Goal: Information Seeking & Learning: Learn about a topic

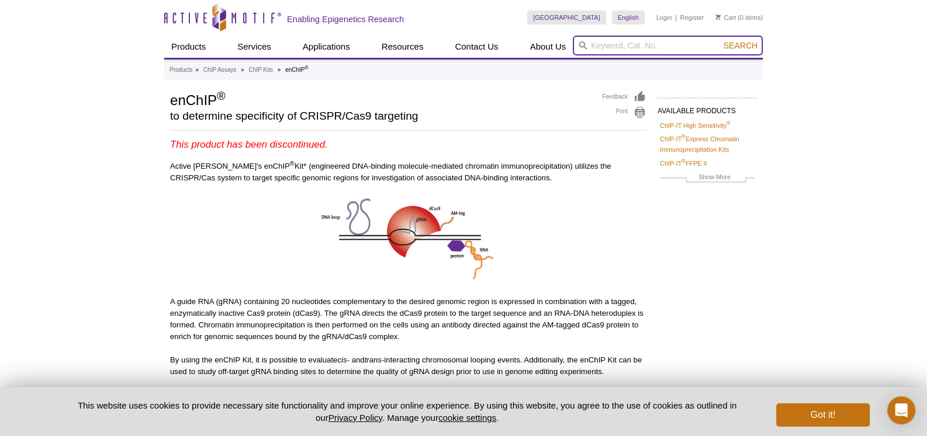
click at [696, 41] on input "search" at bounding box center [668, 46] width 190 height 20
type input "crisp"
click at [720, 40] on button "Search" at bounding box center [740, 45] width 41 height 11
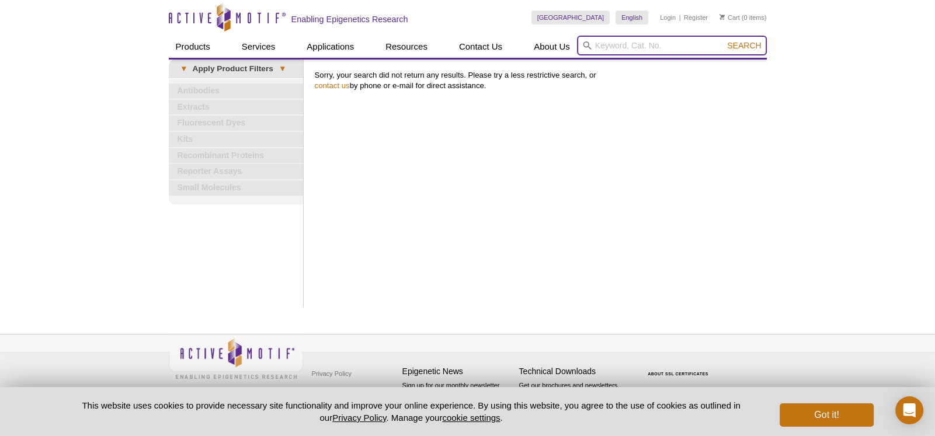
click at [640, 43] on input "search" at bounding box center [672, 46] width 190 height 20
type input "cas9"
click at [724, 40] on button "Search" at bounding box center [744, 45] width 41 height 11
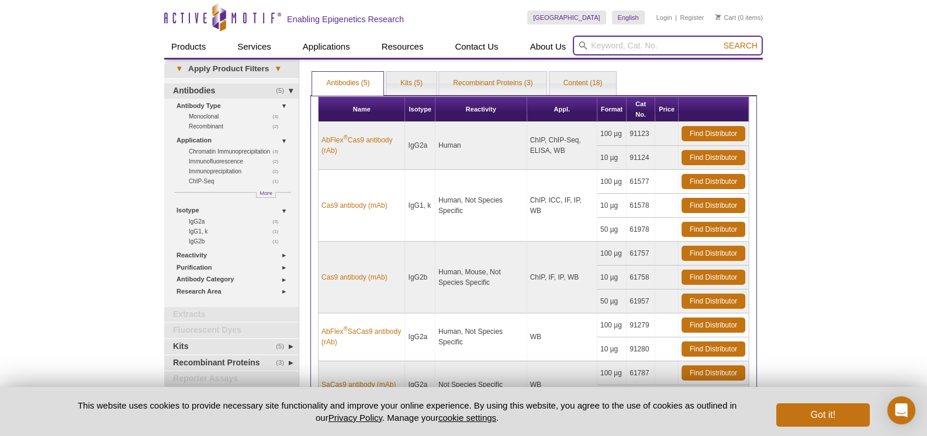
click at [625, 46] on input "search" at bounding box center [668, 46] width 190 height 20
type input "rnps"
click at [720, 40] on button "Search" at bounding box center [740, 45] width 41 height 11
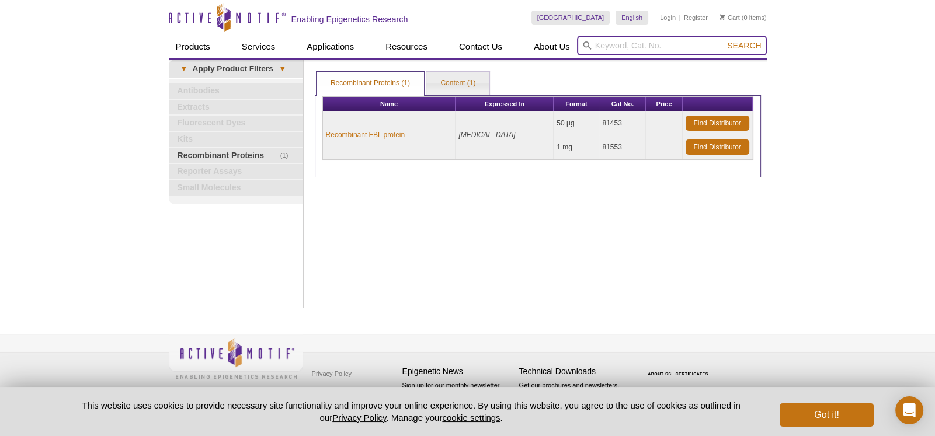
click at [630, 43] on input "search" at bounding box center [672, 46] width 190 height 20
type input "cas9"
click at [724, 40] on button "Search" at bounding box center [744, 45] width 41 height 11
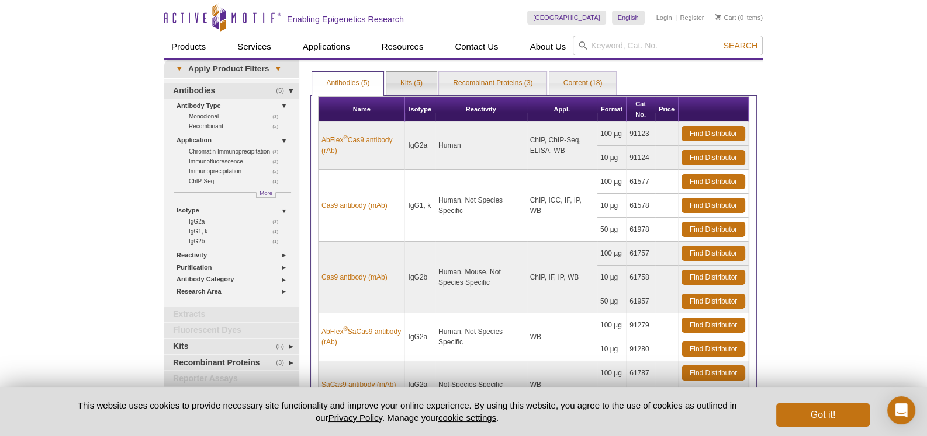
click at [406, 78] on link "Kits (5)" at bounding box center [411, 83] width 50 height 23
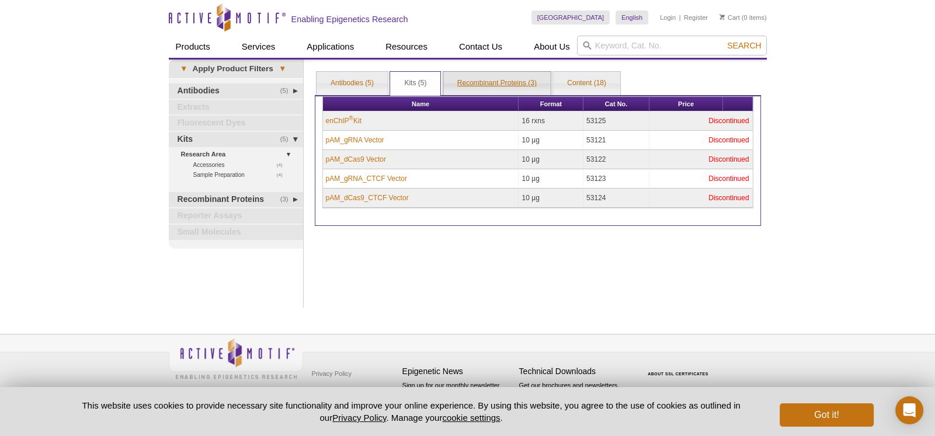
click at [462, 82] on link "Recombinant Proteins (3)" at bounding box center [496, 83] width 107 height 23
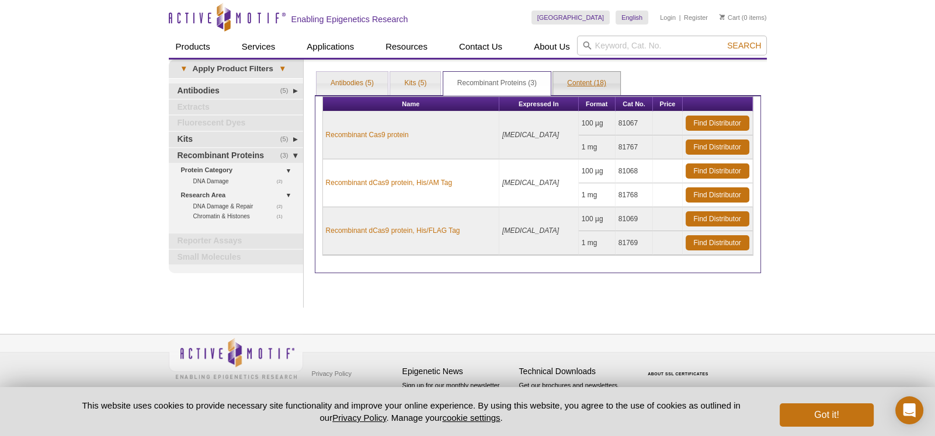
click at [582, 77] on link "Content (18)" at bounding box center [586, 83] width 67 height 23
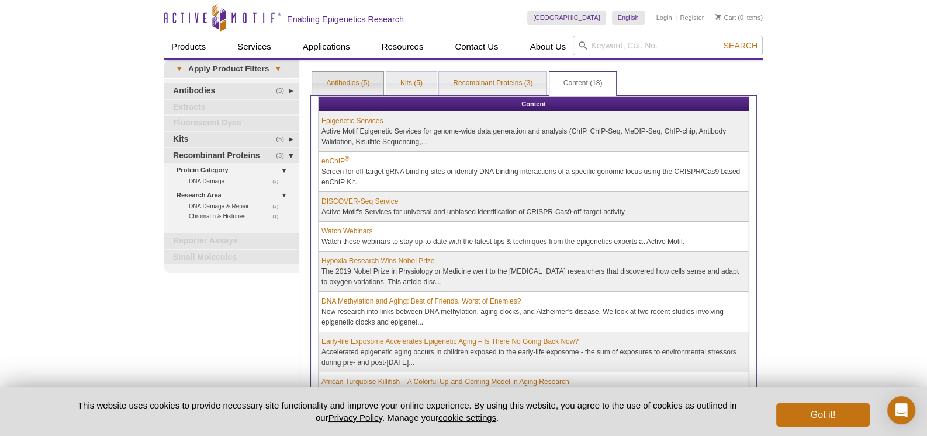
click at [348, 82] on link "Antibodies (5)" at bounding box center [347, 83] width 71 height 23
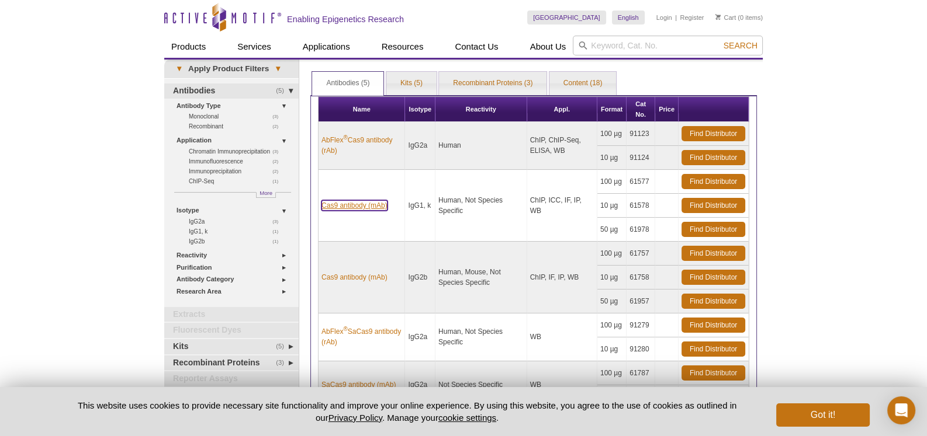
click at [353, 207] on link "Cas9 antibody (mAb)" at bounding box center [354, 205] width 66 height 11
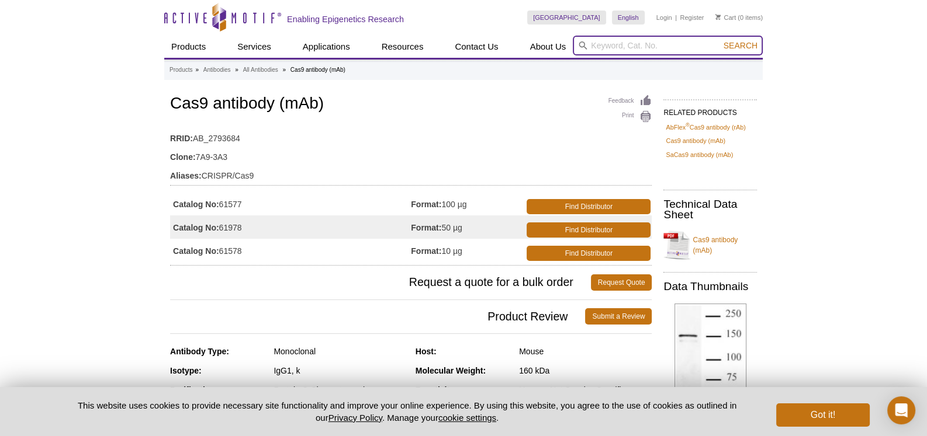
click at [598, 46] on input "search" at bounding box center [668, 46] width 190 height 20
type input "t7"
click at [720, 40] on button "Search" at bounding box center [740, 45] width 41 height 11
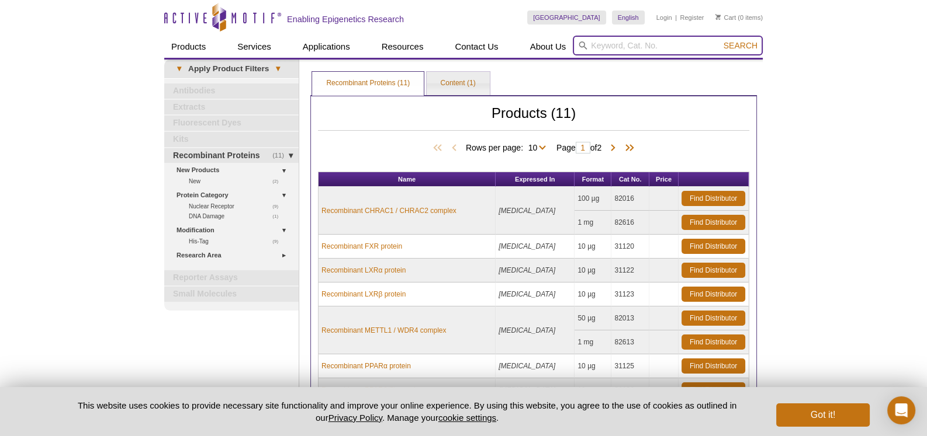
click at [619, 44] on input "search" at bounding box center [668, 46] width 190 height 20
type input "grna"
click at [720, 40] on button "Search" at bounding box center [740, 45] width 41 height 11
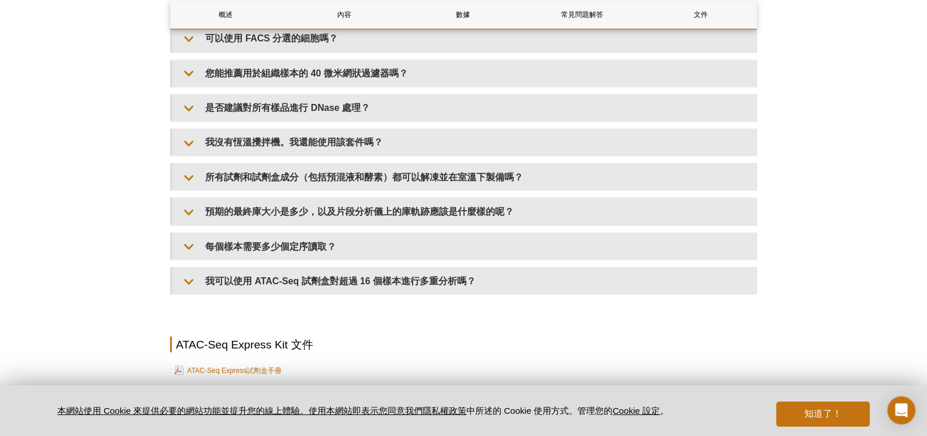
scroll to position [2814, 0]
